Goal: Task Accomplishment & Management: Complete application form

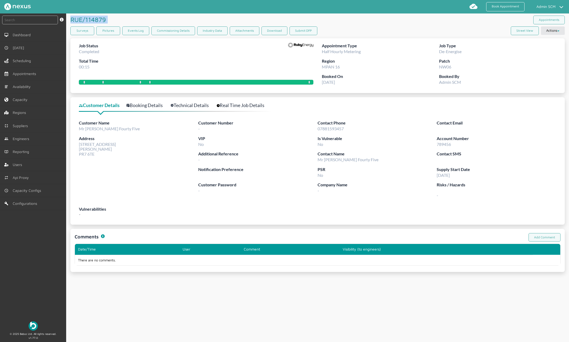
click at [367, 30] on div "Surveys Pictures Events Log Commissioning Details Industry Data Attachments Dow…" at bounding box center [317, 31] width 494 height 11
click at [313, 30] on button "Submit DFP" at bounding box center [304, 30] width 28 height 9
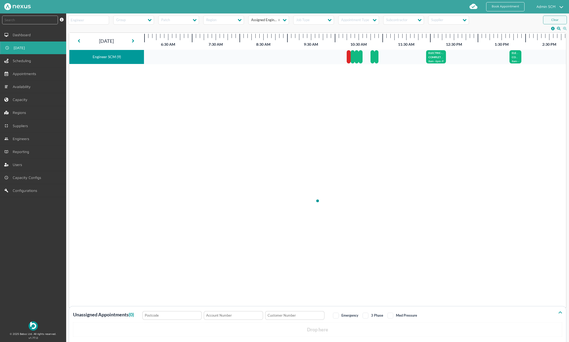
click at [34, 47] on link "[DATE]" at bounding box center [33, 48] width 66 height 13
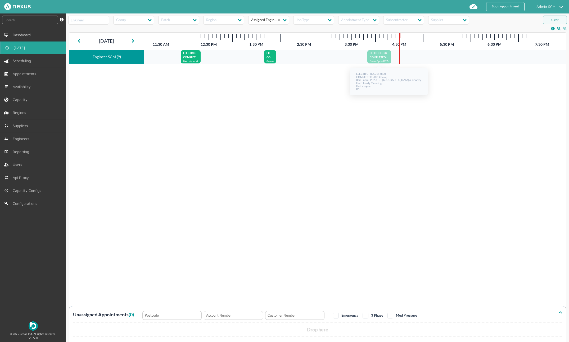
click at [381, 55] on p "ELECTRIC - RUE/114880" at bounding box center [379, 54] width 19 height 4
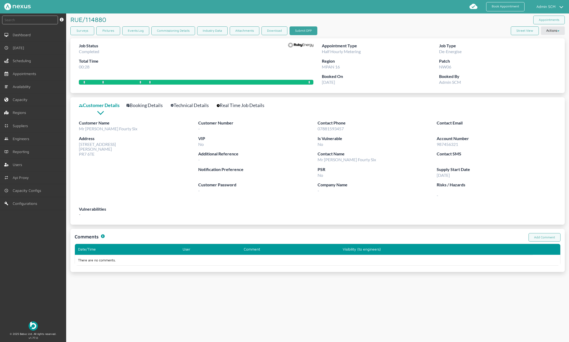
click at [308, 29] on button "Submit DFP" at bounding box center [304, 30] width 28 height 9
click at [83, 31] on link "Surveys" at bounding box center [82, 30] width 24 height 9
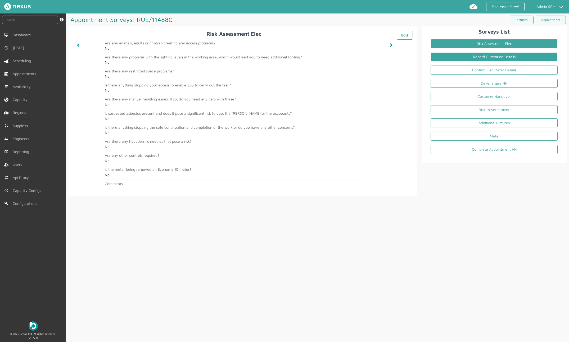
click at [525, 60] on link "Record Outstation Details" at bounding box center [494, 56] width 127 height 9
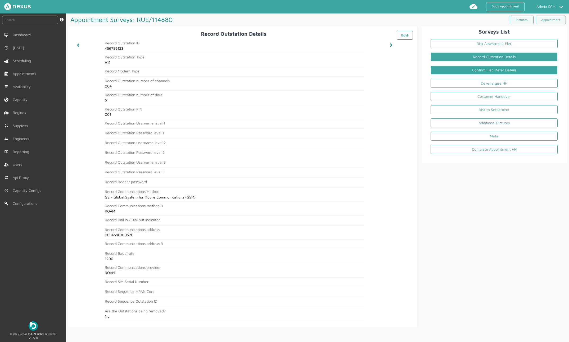
click at [519, 69] on link "Confirm Elec Meter Details" at bounding box center [494, 70] width 127 height 9
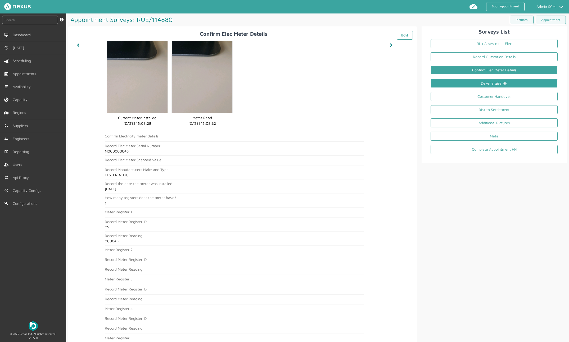
click at [510, 83] on link "De-energise HH" at bounding box center [494, 83] width 127 height 9
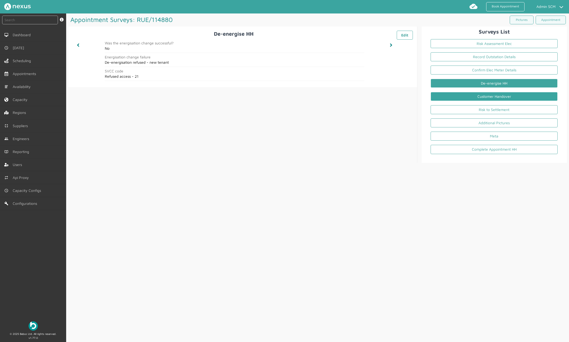
click at [506, 93] on link "Customer Handover" at bounding box center [494, 96] width 127 height 9
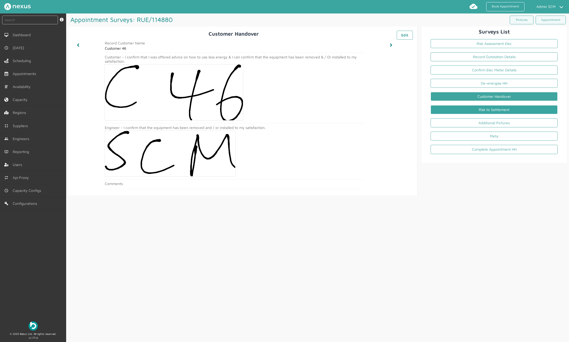
click at [497, 110] on link "Risk to Settlement" at bounding box center [494, 109] width 127 height 9
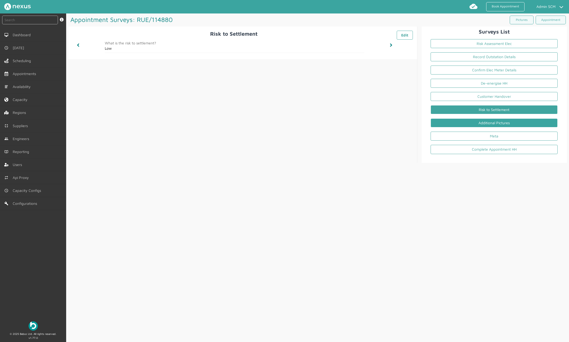
click at [495, 123] on link "Additional Pictures" at bounding box center [494, 123] width 127 height 9
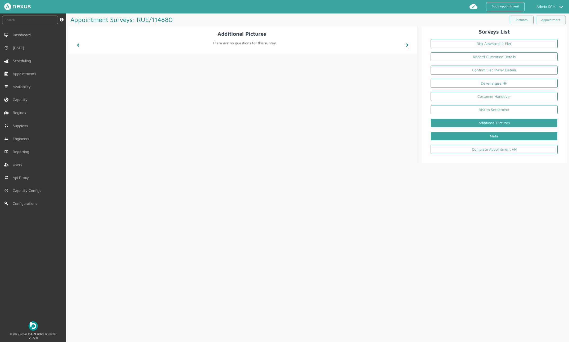
click at [492, 138] on link "Meta" at bounding box center [494, 136] width 127 height 9
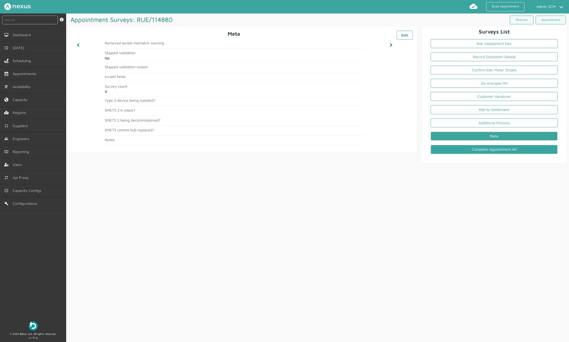
click at [489, 151] on link "Complete Appointment HH" at bounding box center [494, 149] width 127 height 9
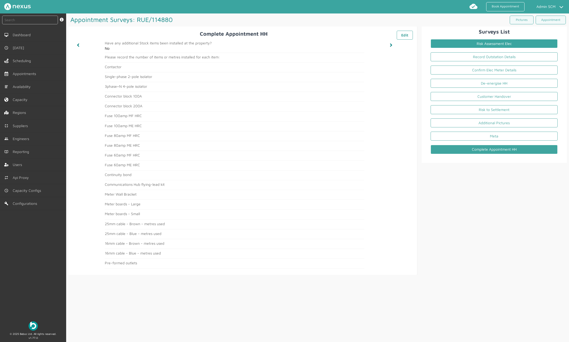
click at [500, 43] on link "Risk Assessment Elec" at bounding box center [494, 43] width 127 height 9
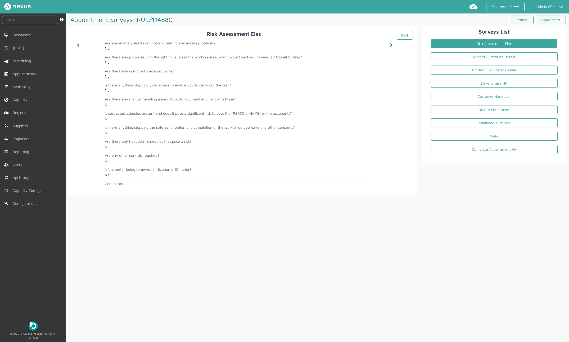
click at [440, 218] on div "Appointment Surveys: RUE/114880 ️️️ Pictures Appointment Risk Assessment Elec ️…" at bounding box center [317, 177] width 503 height 329
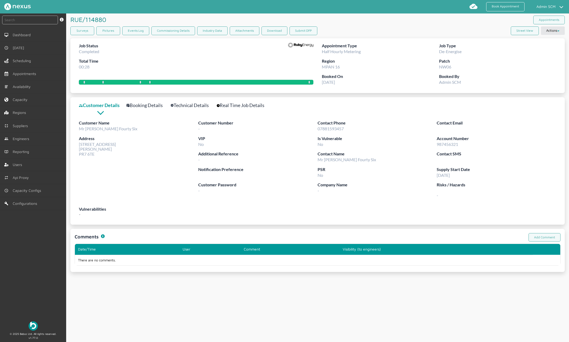
click at [425, 22] on div "RUE/114880 ️️️ Appointments" at bounding box center [317, 19] width 494 height 13
click at [303, 32] on button "Submit DFP" at bounding box center [304, 30] width 28 height 9
